Goal: Information Seeking & Learning: Stay updated

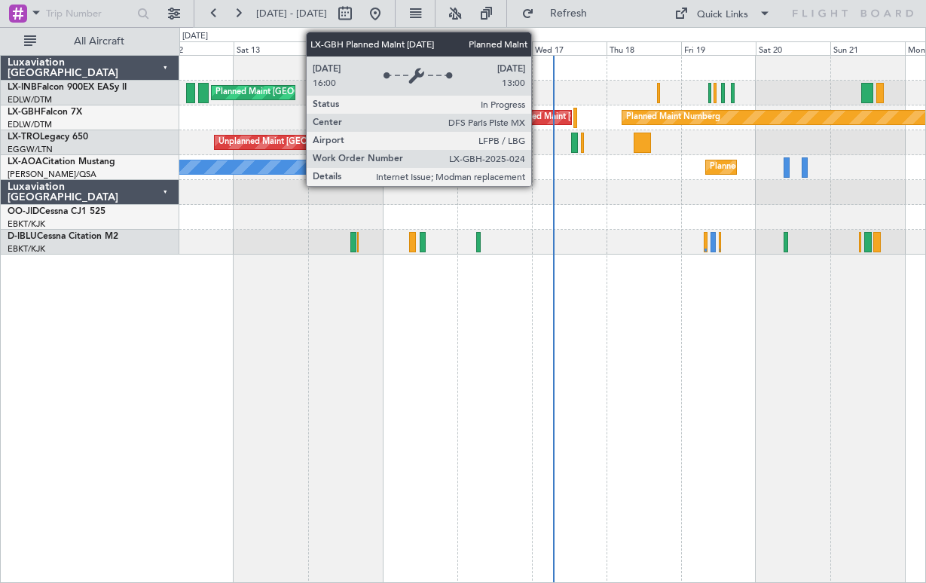
click at [538, 114] on div "Planned Maint [GEOGRAPHIC_DATA] ([GEOGRAPHIC_DATA])" at bounding box center [629, 117] width 237 height 23
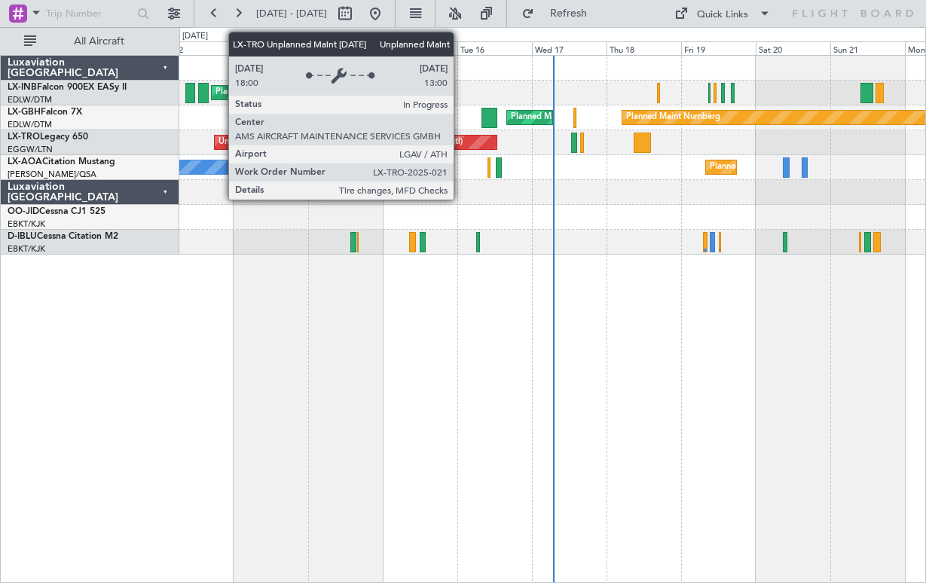
click at [460, 139] on div "Unplanned Maint [GEOGRAPHIC_DATA] ([PERSON_NAME] Intl)" at bounding box center [356, 143] width 282 height 14
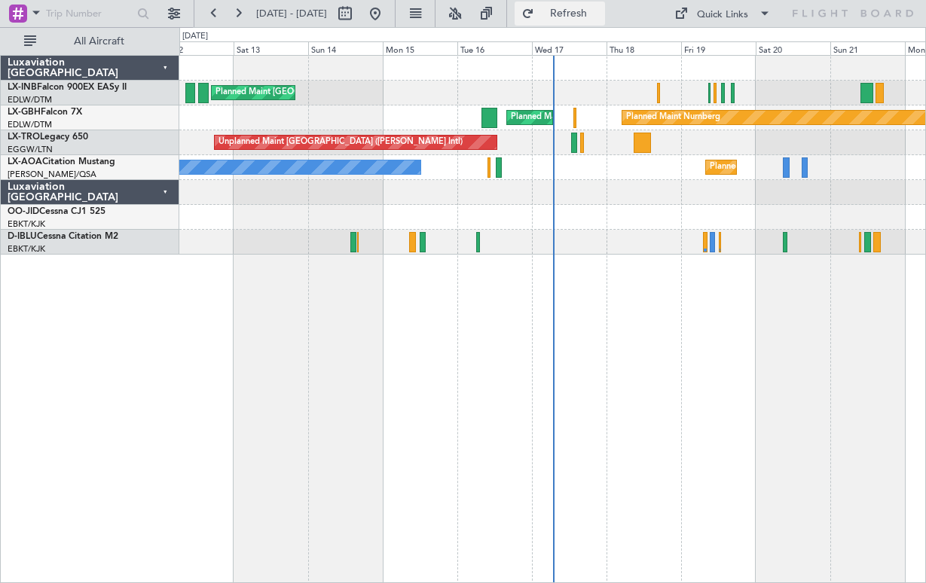
click at [600, 14] on span "Refresh" at bounding box center [568, 13] width 63 height 11
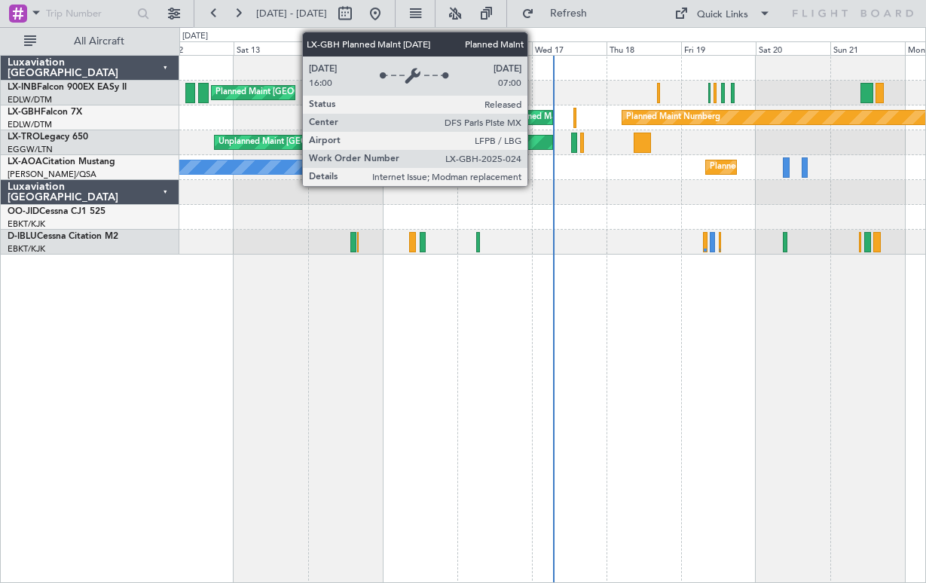
click at [534, 114] on div "Planned Maint [GEOGRAPHIC_DATA] ([GEOGRAPHIC_DATA])" at bounding box center [629, 117] width 237 height 23
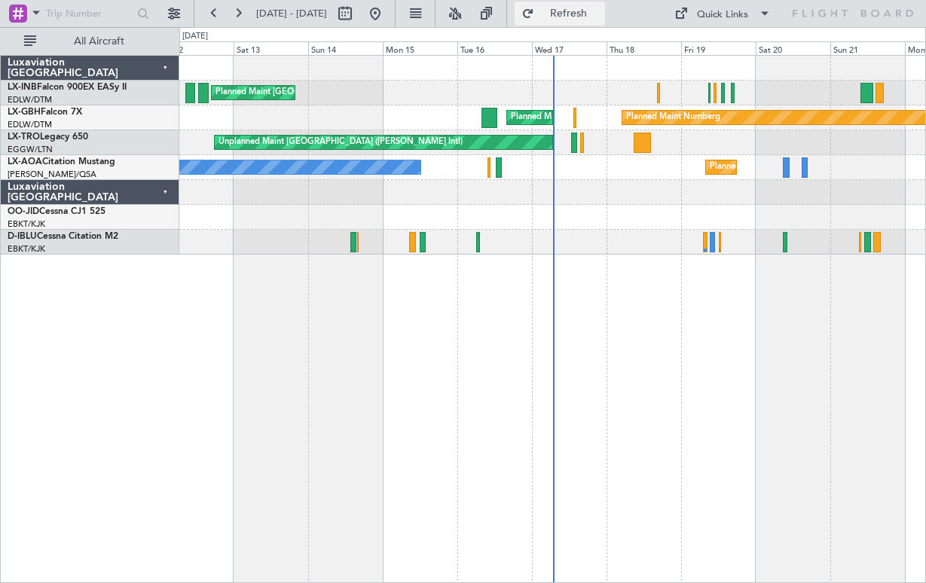
click at [600, 14] on span "Refresh" at bounding box center [568, 13] width 63 height 11
click at [600, 17] on span "Refresh" at bounding box center [568, 13] width 63 height 11
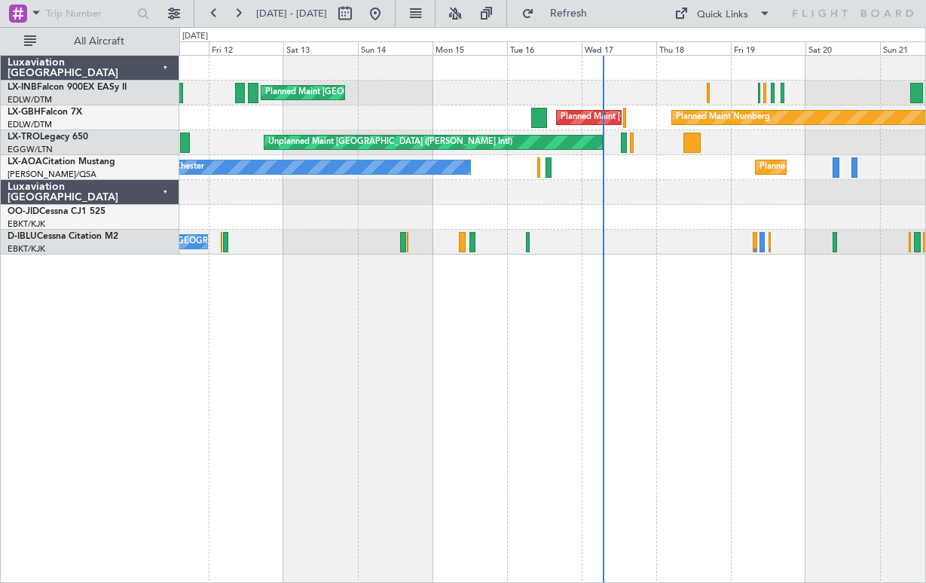
click at [447, 354] on div "Planned Maint London (Farnborough) Planned Maint Nurnberg Planned Maint Paris (…" at bounding box center [552, 319] width 747 height 528
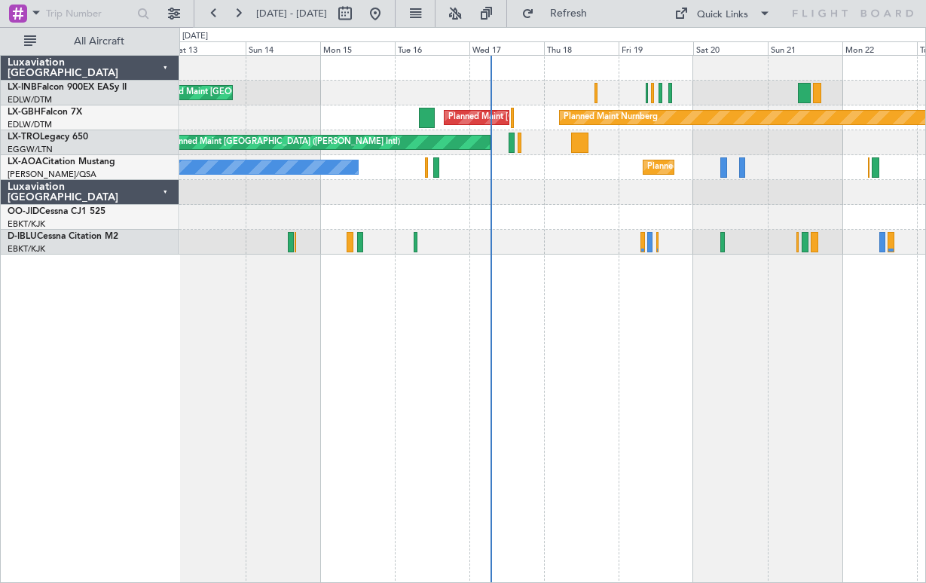
click at [695, 430] on div "Planned Maint London (Farnborough) Planned Maint Nurnberg Planned Maint Paris (…" at bounding box center [552, 319] width 747 height 528
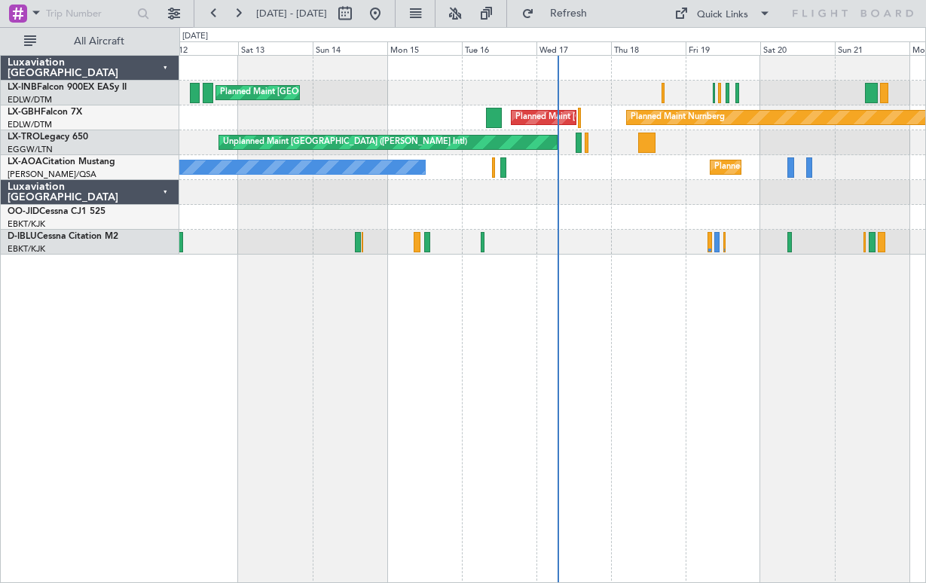
click at [682, 451] on div "Planned Maint London (Farnborough) Planned Maint Nurnberg Planned Maint Paris (…" at bounding box center [552, 319] width 747 height 528
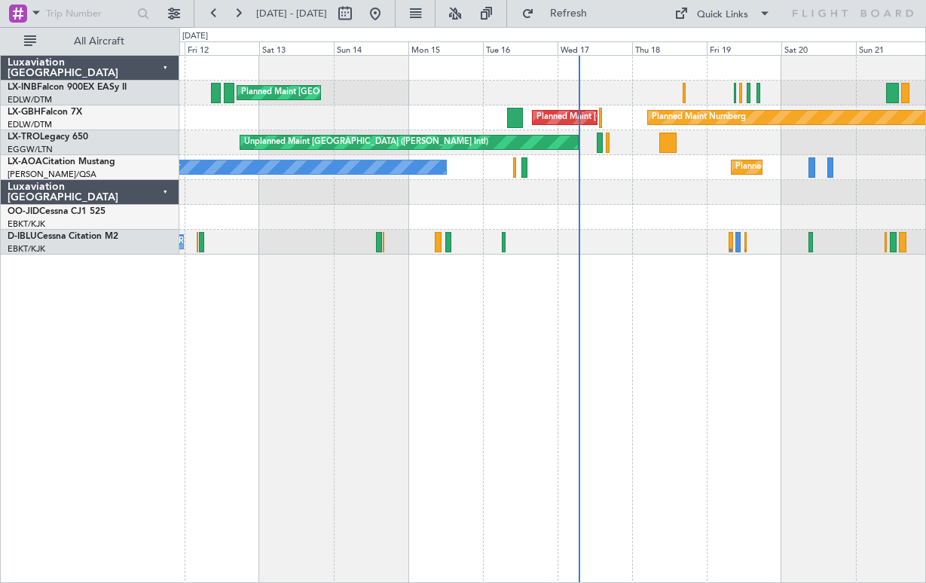
click at [476, 461] on div "Planned Maint London (Farnborough) Planned Maint Nurnberg Planned Maint Paris (…" at bounding box center [552, 319] width 747 height 528
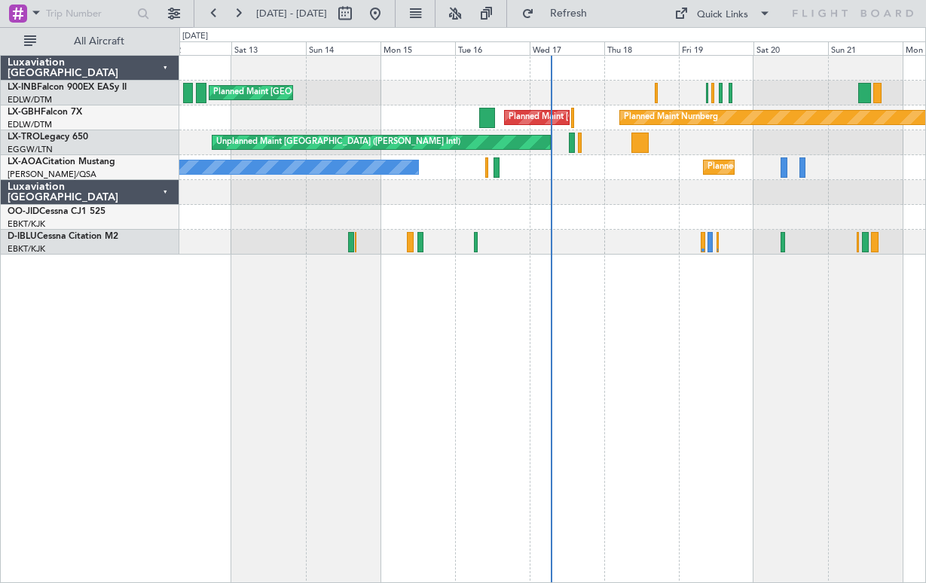
click at [337, 472] on div "Planned Maint London (Farnborough) Planned Maint Nurnberg Planned Maint Paris (…" at bounding box center [552, 319] width 747 height 528
